Goal: Task Accomplishment & Management: Use online tool/utility

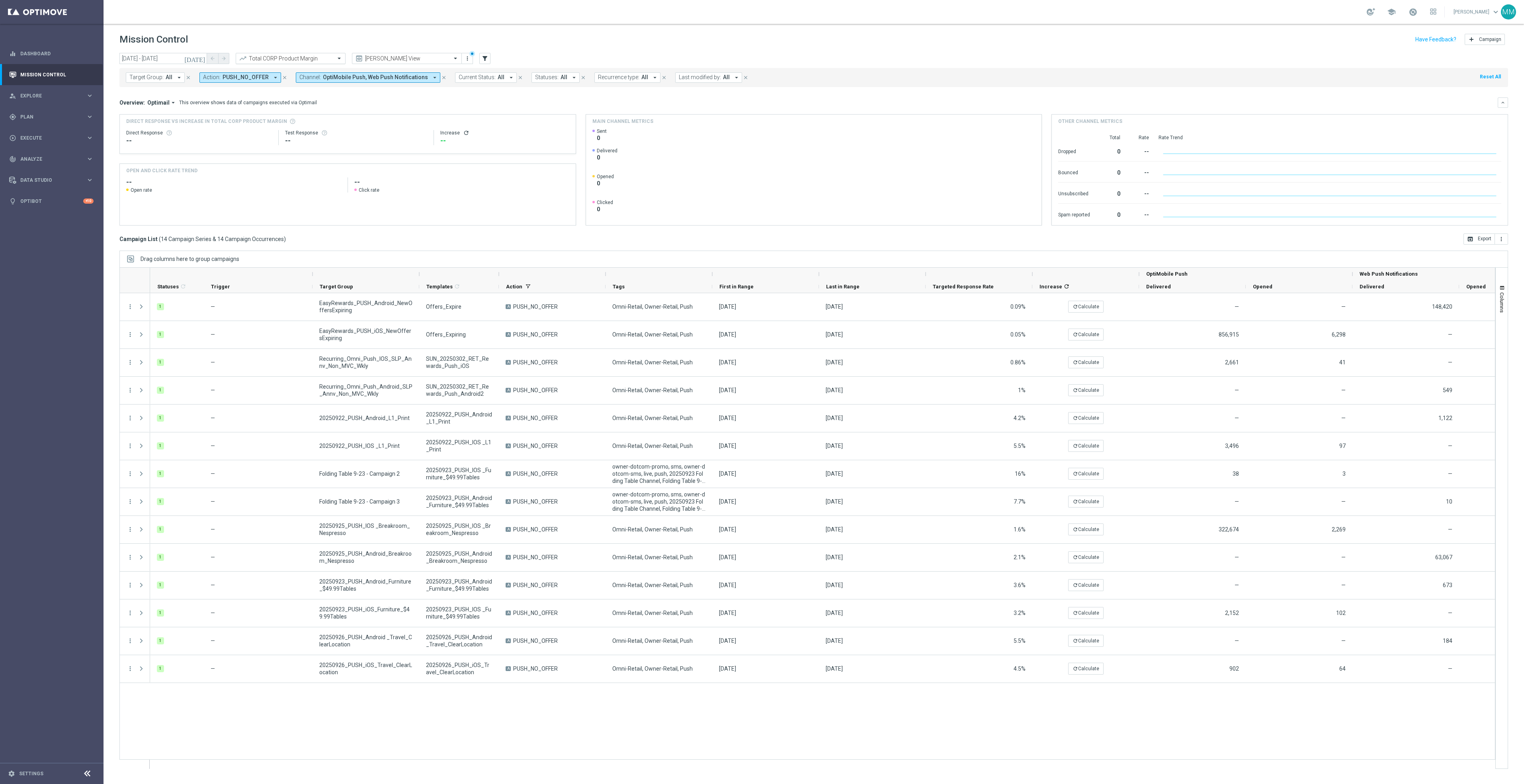
click at [308, 57] on input "text" at bounding box center [283, 59] width 85 height 7
click at [302, 109] on label "Total Mid Shipment Dotcom Transaction Amount" at bounding box center [292, 109] width 103 height 7
click at [1503, 240] on icon "more_vert" at bounding box center [1501, 239] width 7 height 7
click at [1487, 257] on li "Export with occurrences" at bounding box center [1475, 253] width 65 height 13
click at [1502, 240] on icon "more_vert" at bounding box center [1501, 239] width 7 height 7
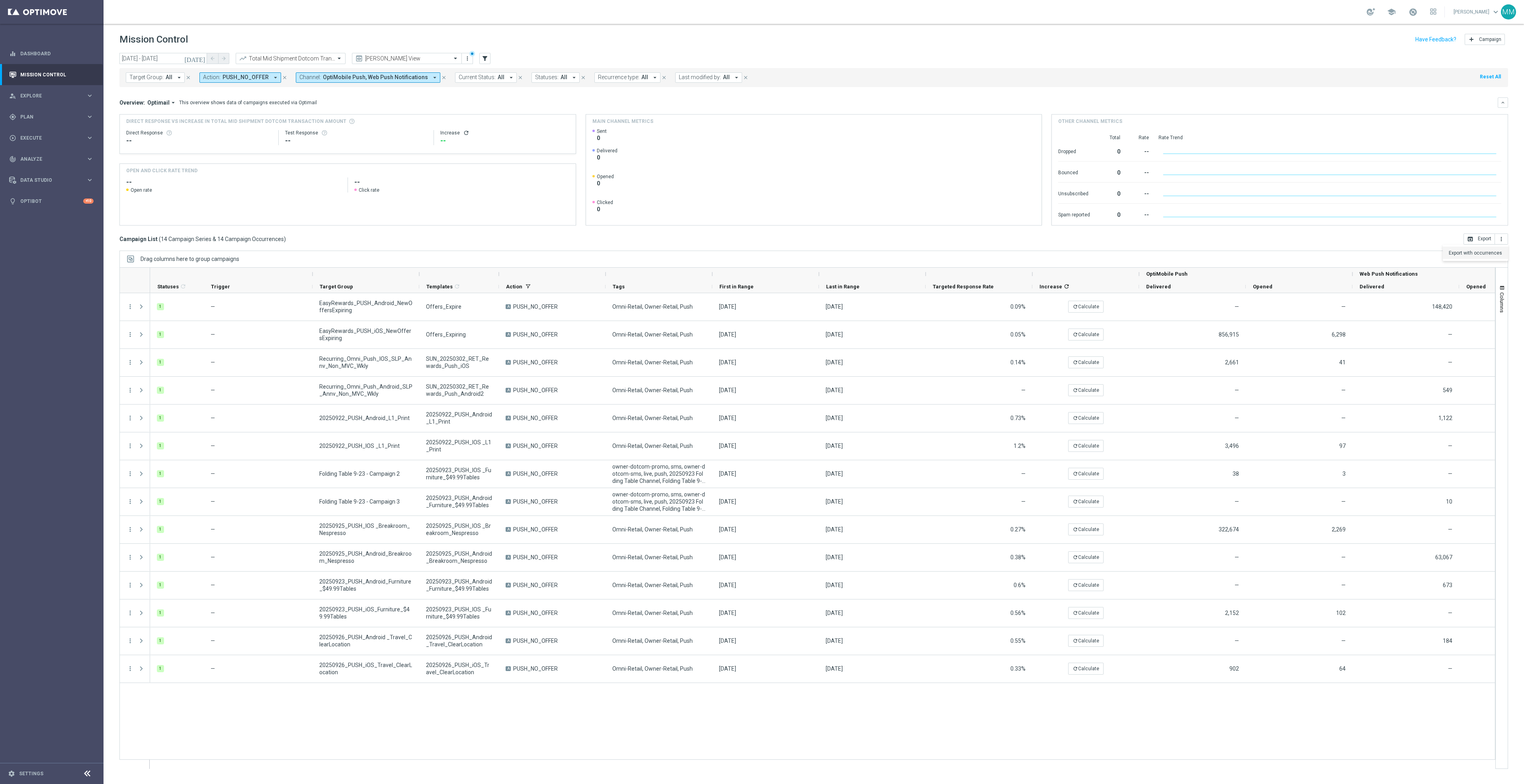
click at [1500, 249] on li "Export with occurrences" at bounding box center [1475, 253] width 65 height 13
click at [916, 53] on div "today 21 Sep 2025 - 27 Sep 2025 arrow_back arrow_forward Total Mid Shipment Dot…" at bounding box center [813, 59] width 1389 height 12
click at [319, 59] on input "text" at bounding box center [283, 59] width 85 height 7
click at [319, 141] on div "Total Mrkdm Dotcom Product Margin Amount" at bounding box center [290, 136] width 101 height 13
click at [1509, 238] on div "today 21 Sep 2025 - 27 Sep 2025 arrow_back arrow_forward Total Mrkdm Dotcom Pro…" at bounding box center [813, 415] width 1420 height 724
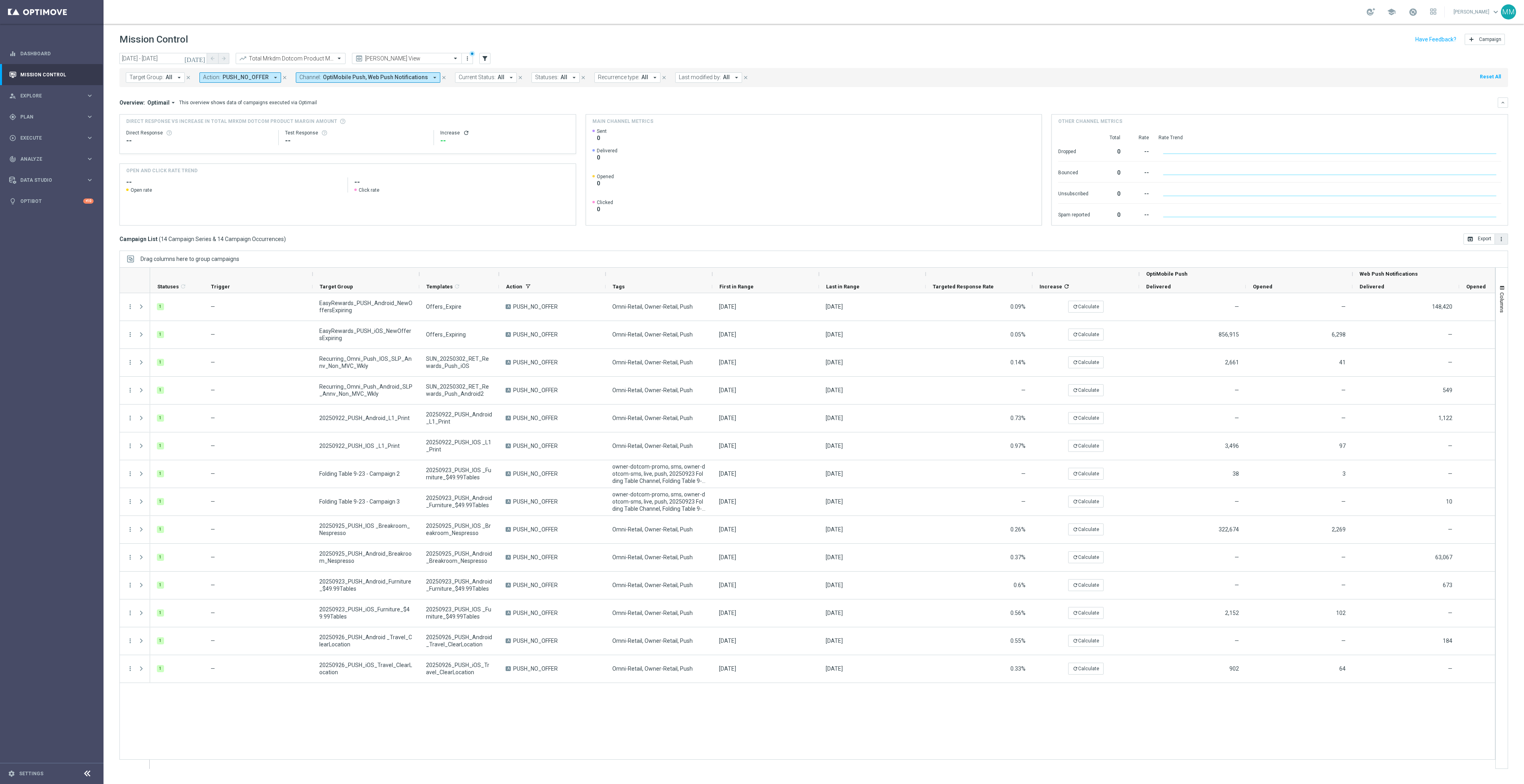
click at [1505, 239] on button "more_vert" at bounding box center [1502, 239] width 13 height 11
click at [1493, 254] on span "Export with occurrences" at bounding box center [1475, 252] width 53 height 5
click at [334, 60] on div at bounding box center [290, 59] width 109 height 7
click at [309, 111] on label "Total Mrkdm Retail Product Margin Amount" at bounding box center [286, 113] width 92 height 7
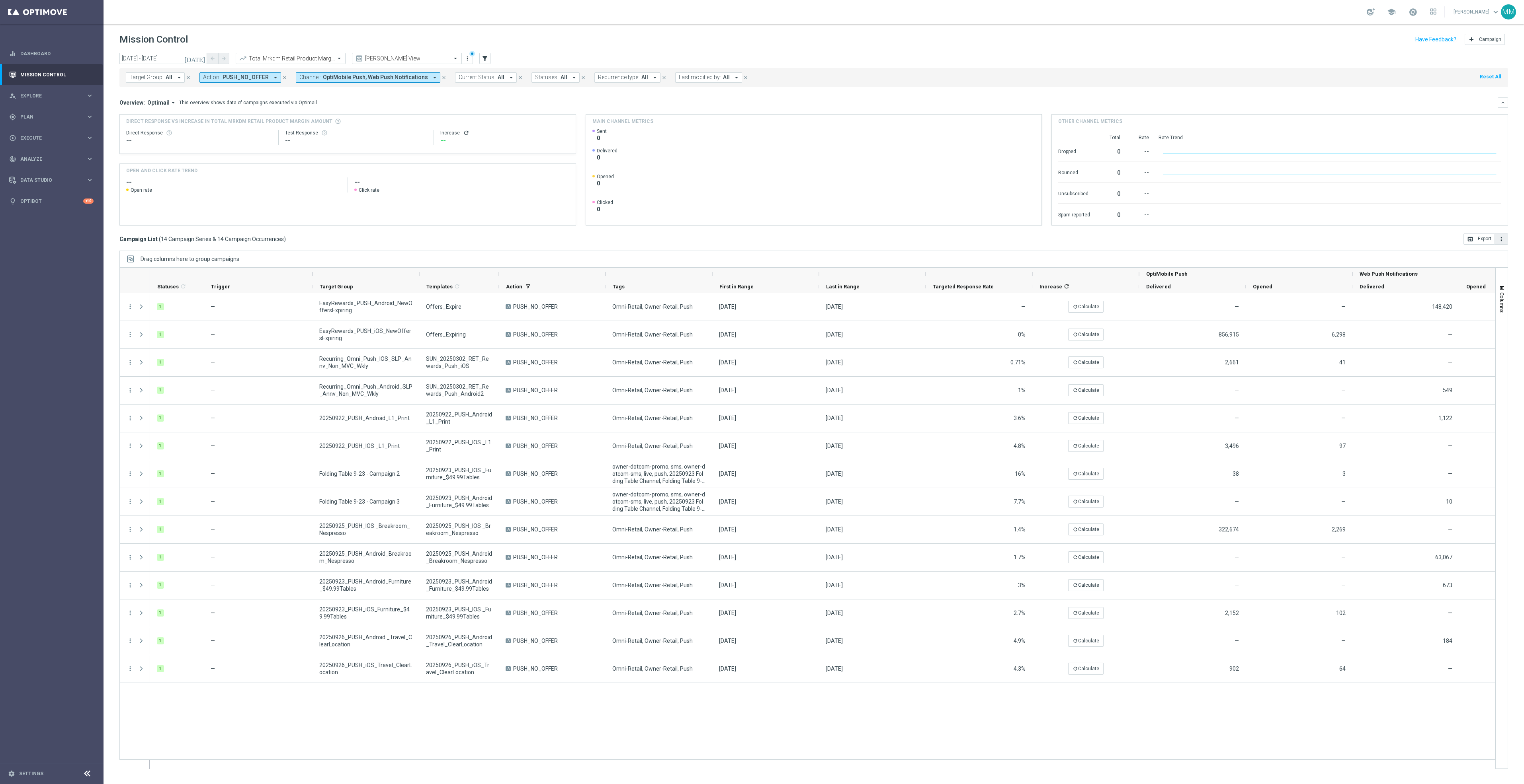
click at [1499, 241] on icon "more_vert" at bounding box center [1501, 239] width 7 height 7
click at [1487, 256] on span "Export with occurrences" at bounding box center [1475, 252] width 53 height 5
click at [292, 60] on input "text" at bounding box center [283, 59] width 85 height 7
click at [292, 117] on div "Total Mid Shipment Retail Transaction Amount" at bounding box center [290, 122] width 101 height 13
click at [1498, 238] on icon "more_vert" at bounding box center [1501, 239] width 7 height 7
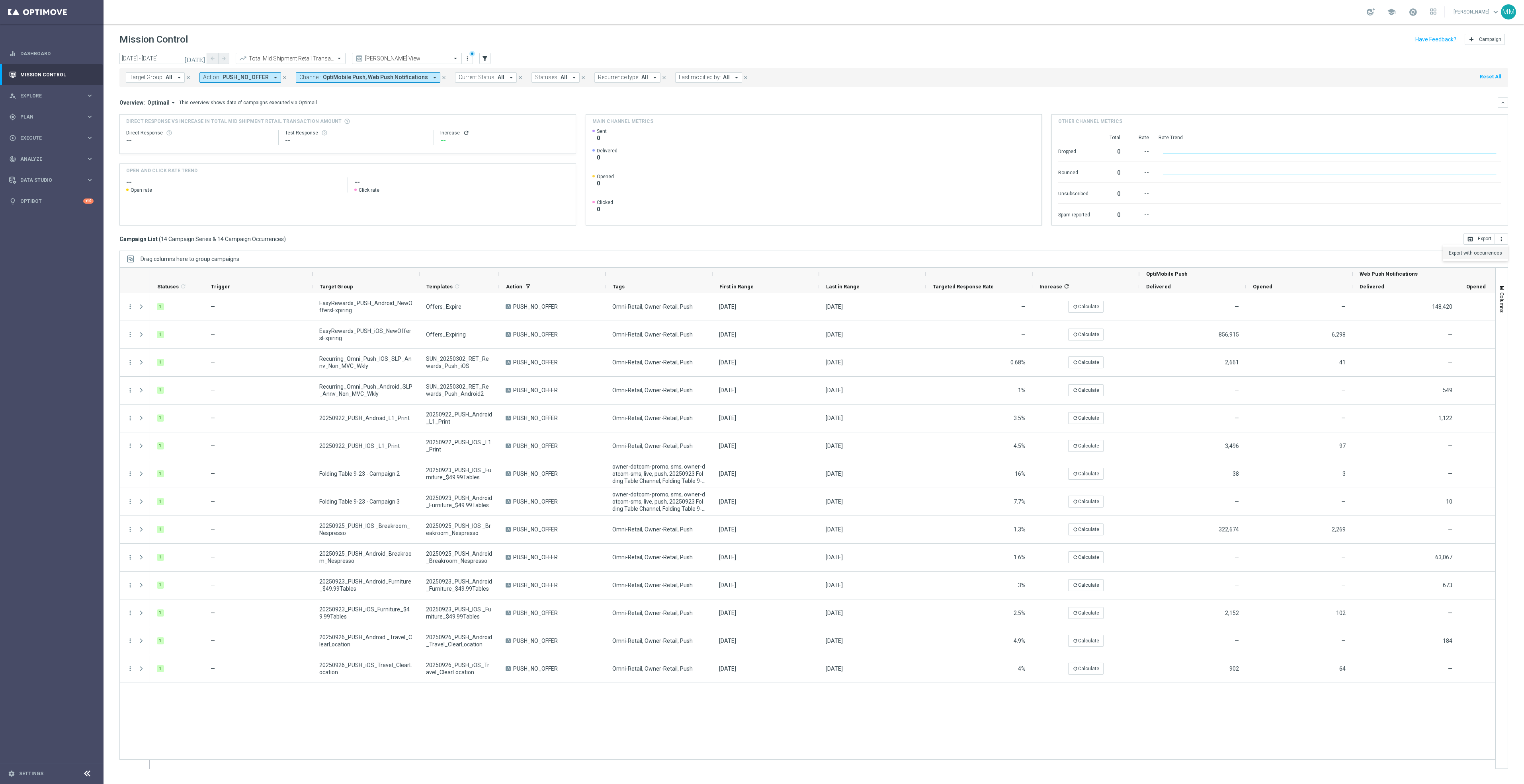
click at [1491, 251] on span "Export with occurrences" at bounding box center [1475, 252] width 53 height 5
drag, startPoint x: 395, startPoint y: 21, endPoint x: 336, endPoint y: 44, distance: 63.3
click at [395, 21] on div "school Mary Musialowski keyboard_arrow_down MM" at bounding box center [813, 12] width 1420 height 24
click at [317, 53] on div "Quick find Total Mid Shipment Retail Transaction Amount" at bounding box center [290, 59] width 110 height 11
drag, startPoint x: 302, startPoint y: 90, endPoint x: 298, endPoint y: 90, distance: 4.0
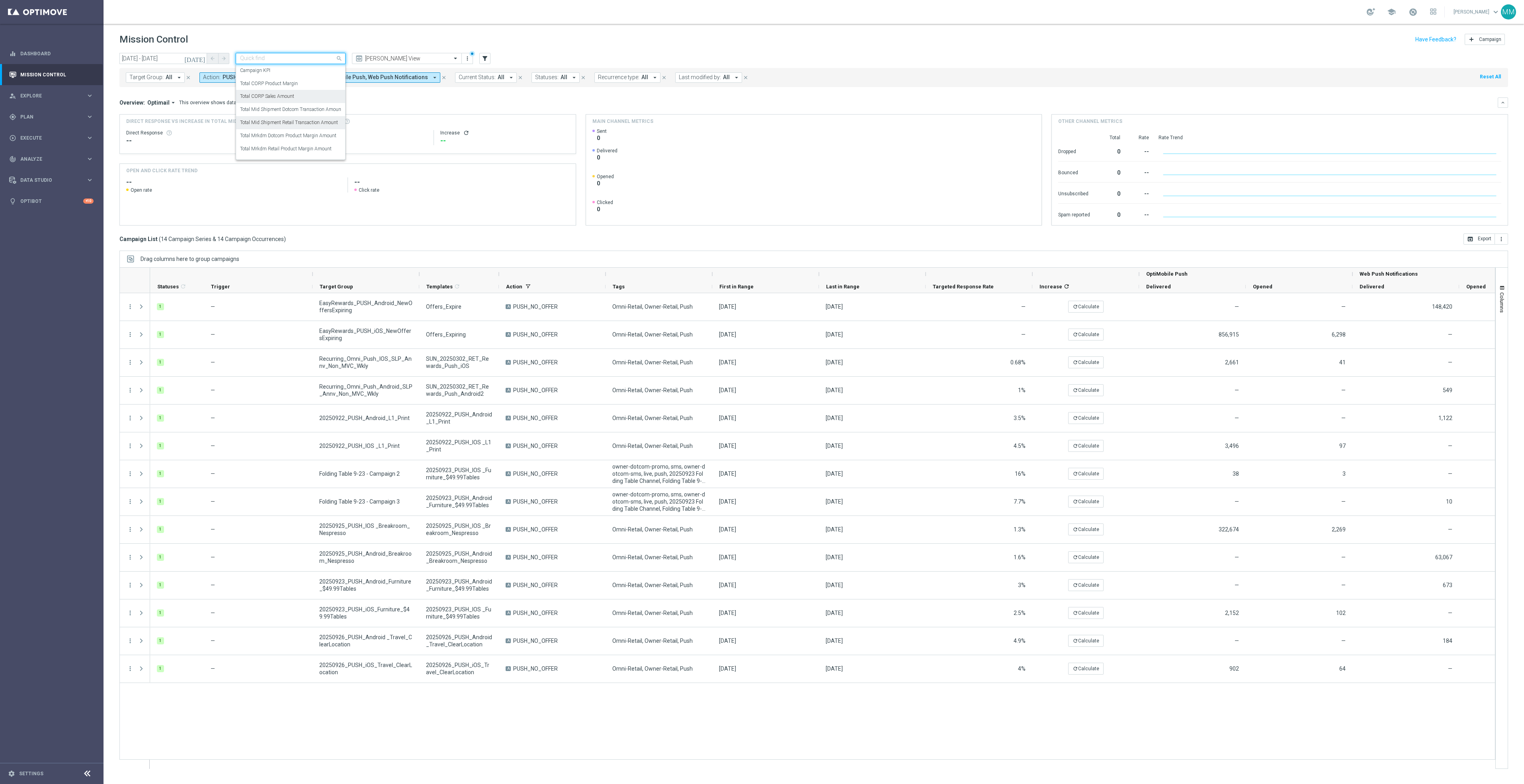
click at [302, 90] on div "Total CORP Sales Amount" at bounding box center [290, 96] width 101 height 13
click at [1505, 240] on button "more_vert" at bounding box center [1502, 239] width 13 height 11
click at [1477, 255] on span "Export with occurrences" at bounding box center [1475, 252] width 53 height 5
click at [269, 59] on input "text" at bounding box center [283, 59] width 85 height 7
click at [295, 83] on label "Total CORP Product Margin" at bounding box center [269, 83] width 58 height 7
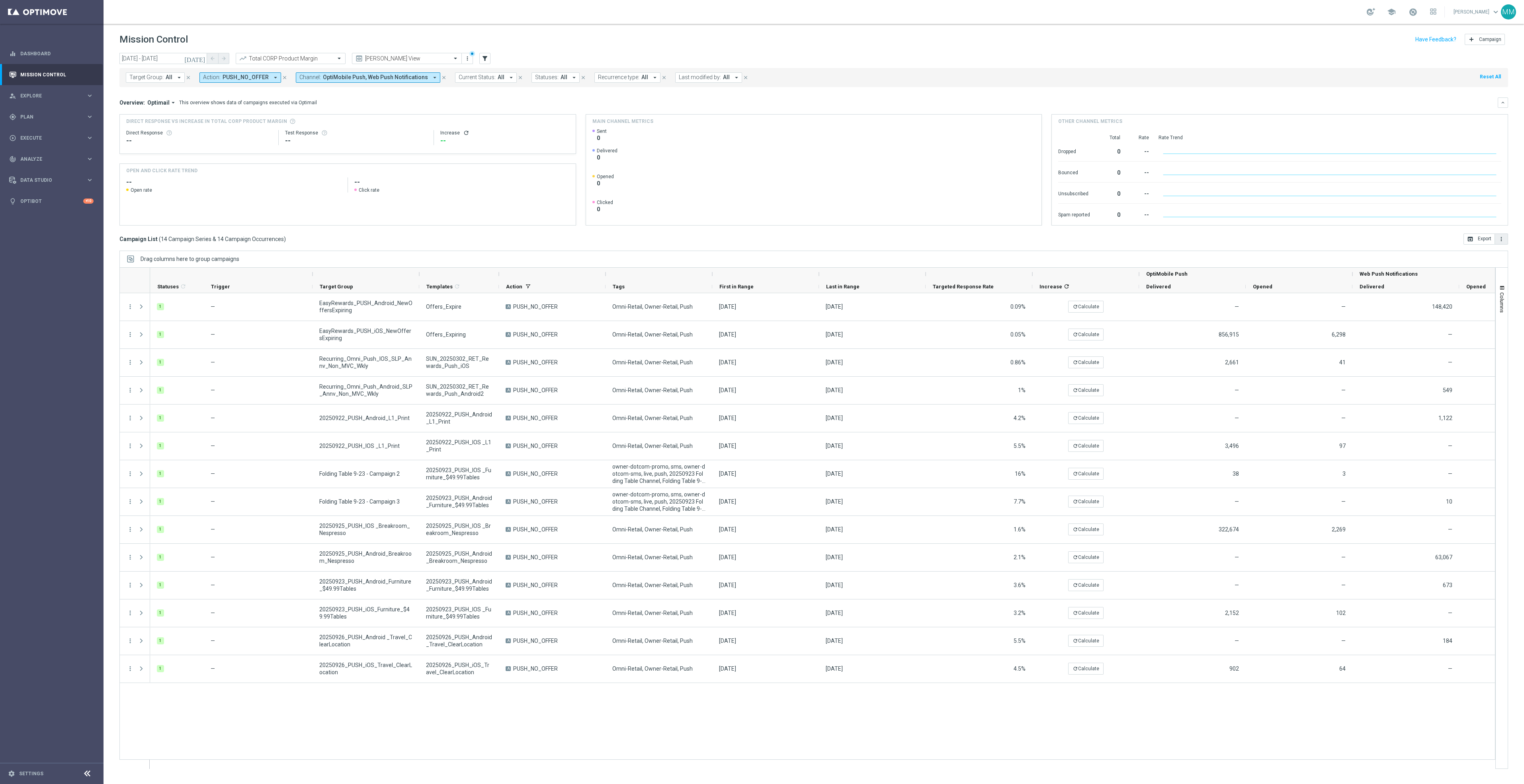
click at [1500, 238] on icon "more_vert" at bounding box center [1501, 239] width 7 height 7
click at [1498, 255] on span "Export with occurrences" at bounding box center [1475, 252] width 53 height 5
